Goal: Register for event/course

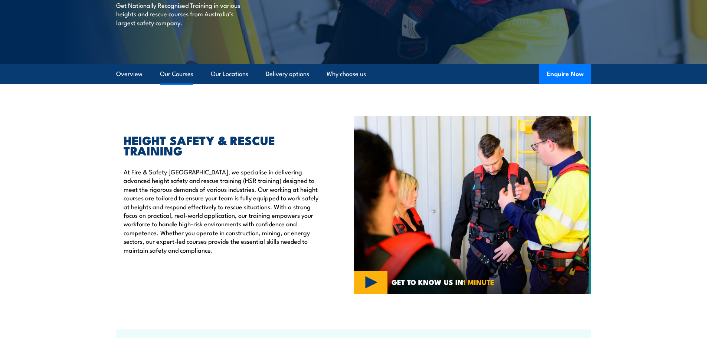
click at [167, 75] on link "Our Courses" at bounding box center [176, 74] width 33 height 20
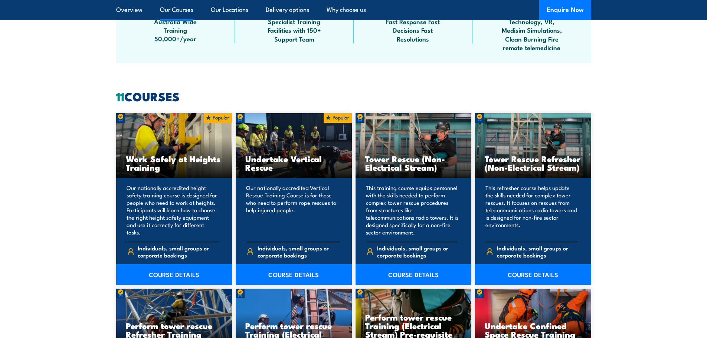
scroll to position [563, 0]
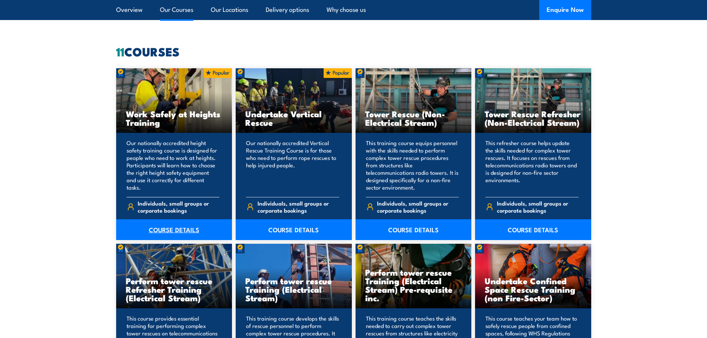
click at [171, 230] on link "COURSE DETAILS" at bounding box center [174, 229] width 116 height 21
click at [186, 228] on link "COURSE DETAILS" at bounding box center [174, 229] width 116 height 21
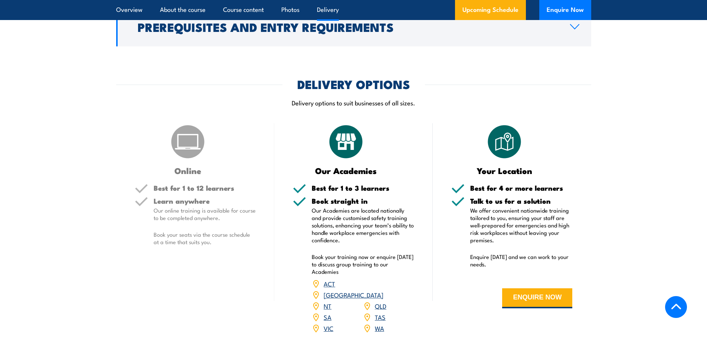
scroll to position [891, 0]
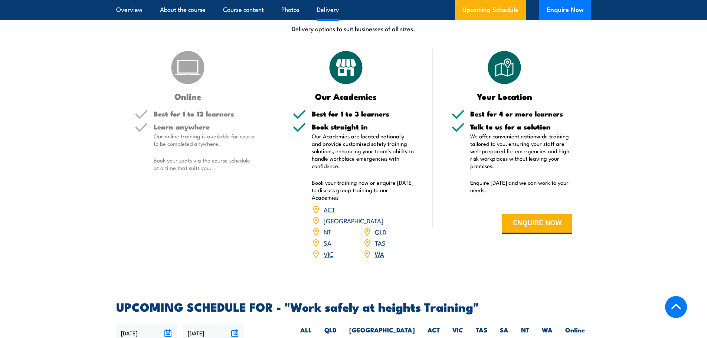
click at [234, 39] on div "DELIVERY OPTIONS Delivery options to suit businesses of all sizes." at bounding box center [353, 22] width 475 height 37
drag, startPoint x: 212, startPoint y: 58, endPoint x: 209, endPoint y: 73, distance: 15.8
click at [212, 58] on div "Online" at bounding box center [195, 75] width 121 height 52
click at [190, 124] on h5 "Learn anywhere" at bounding box center [205, 126] width 102 height 7
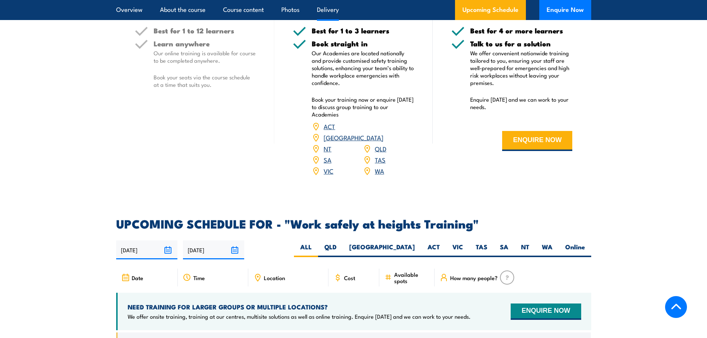
scroll to position [1002, 0]
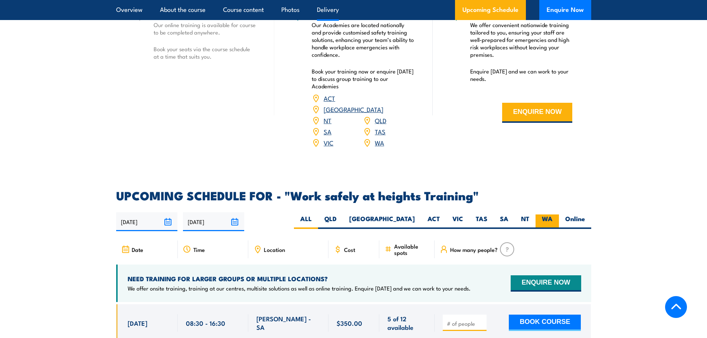
click at [546, 215] on label "WA" at bounding box center [547, 222] width 23 height 14
click at [553, 215] on input "WA" at bounding box center [555, 217] width 5 height 5
radio input "true"
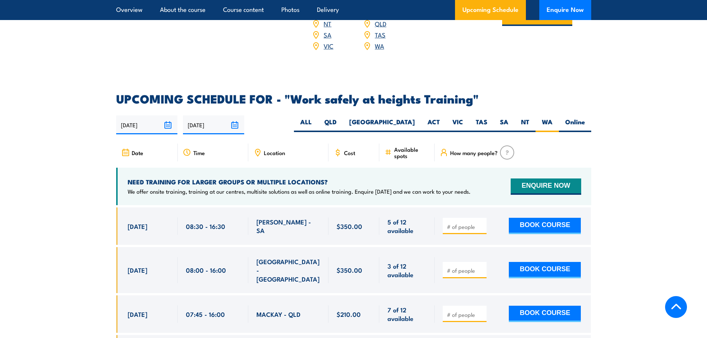
scroll to position [1114, 0]
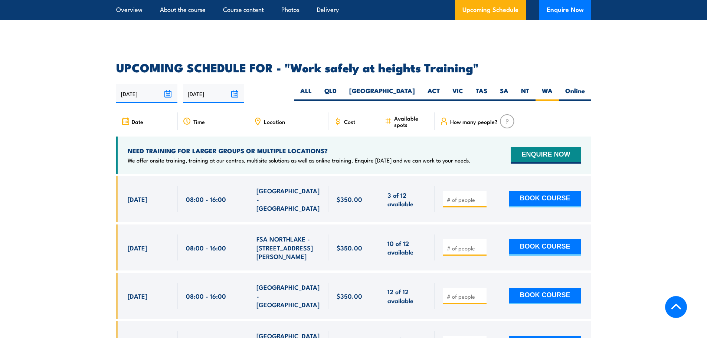
scroll to position [1196, 0]
